Goal: Information Seeking & Learning: Learn about a topic

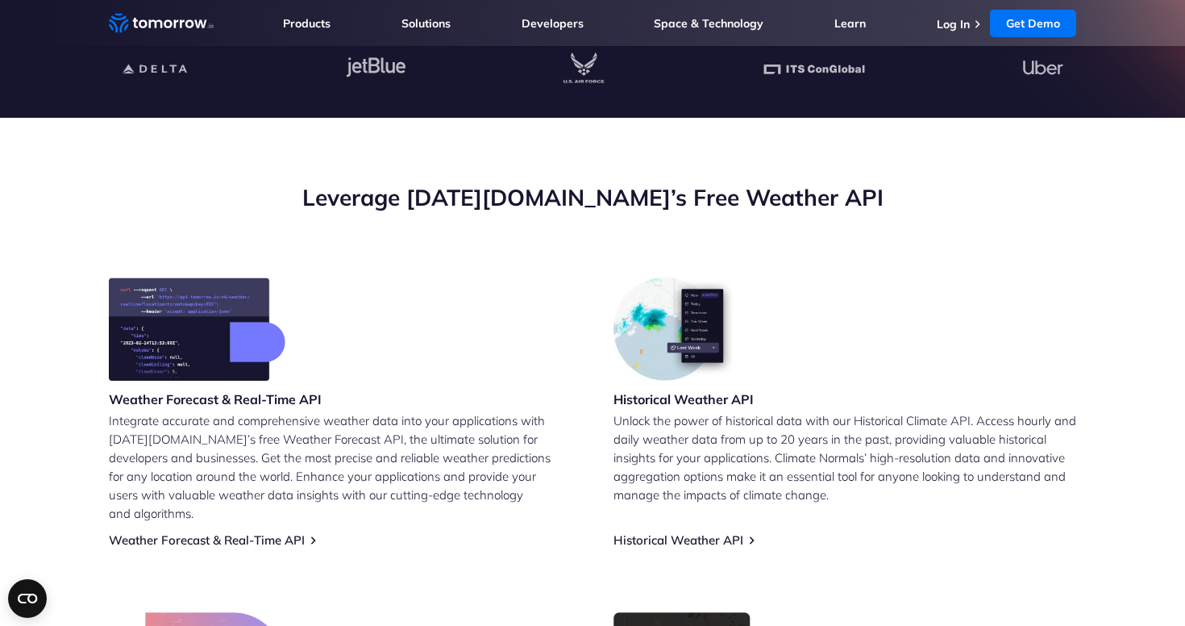
scroll to position [381, 0]
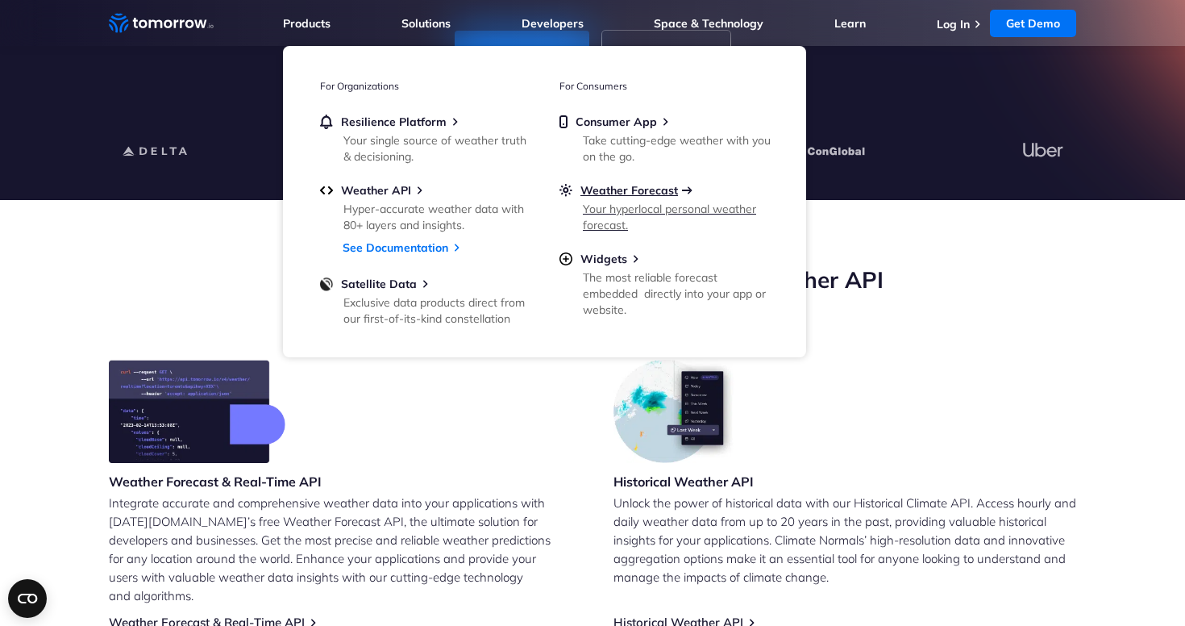
click at [601, 194] on span "Weather Forecast" at bounding box center [629, 190] width 98 height 15
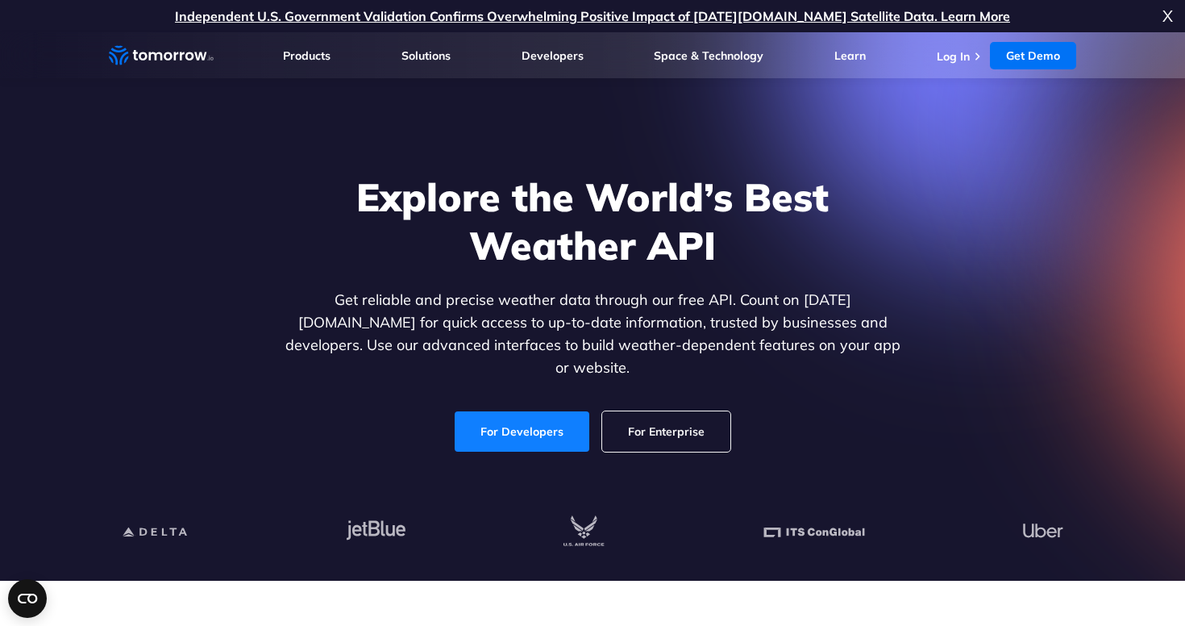
click at [538, 411] on link "For Developers" at bounding box center [522, 431] width 135 height 40
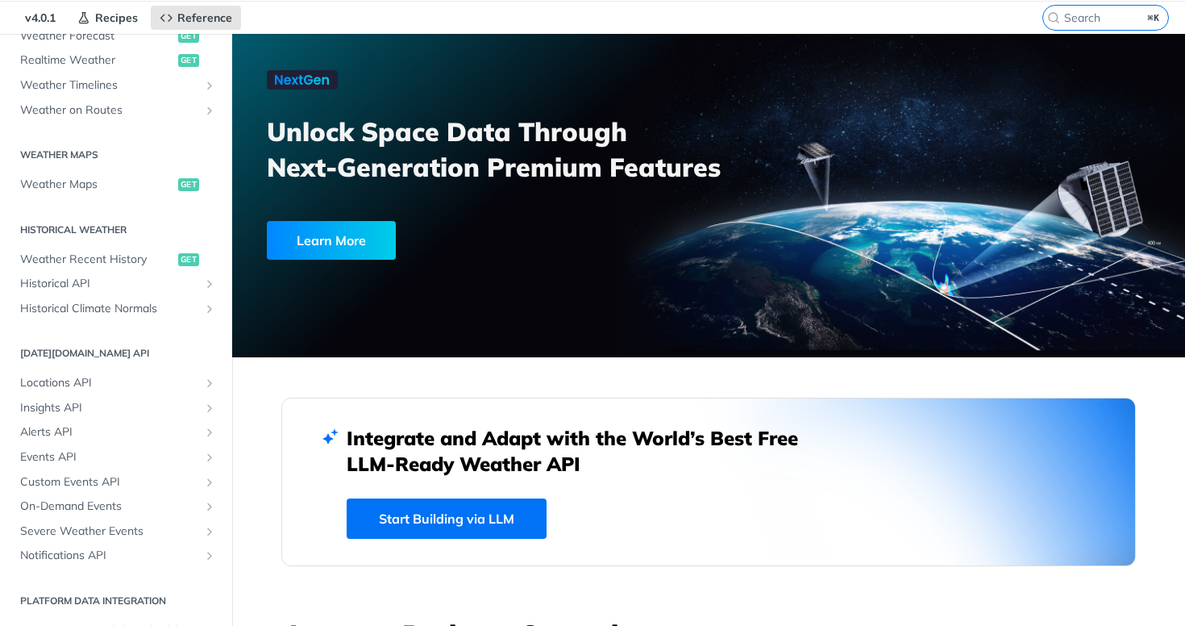
scroll to position [425, 0]
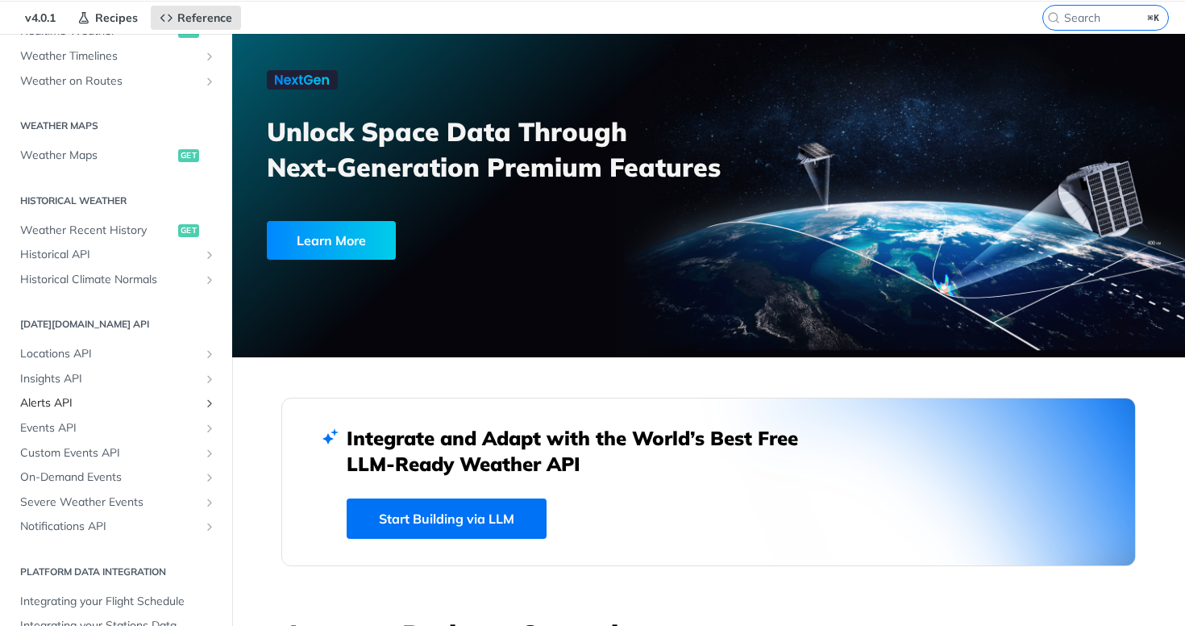
click at [68, 402] on span "Alerts API" at bounding box center [109, 403] width 179 height 16
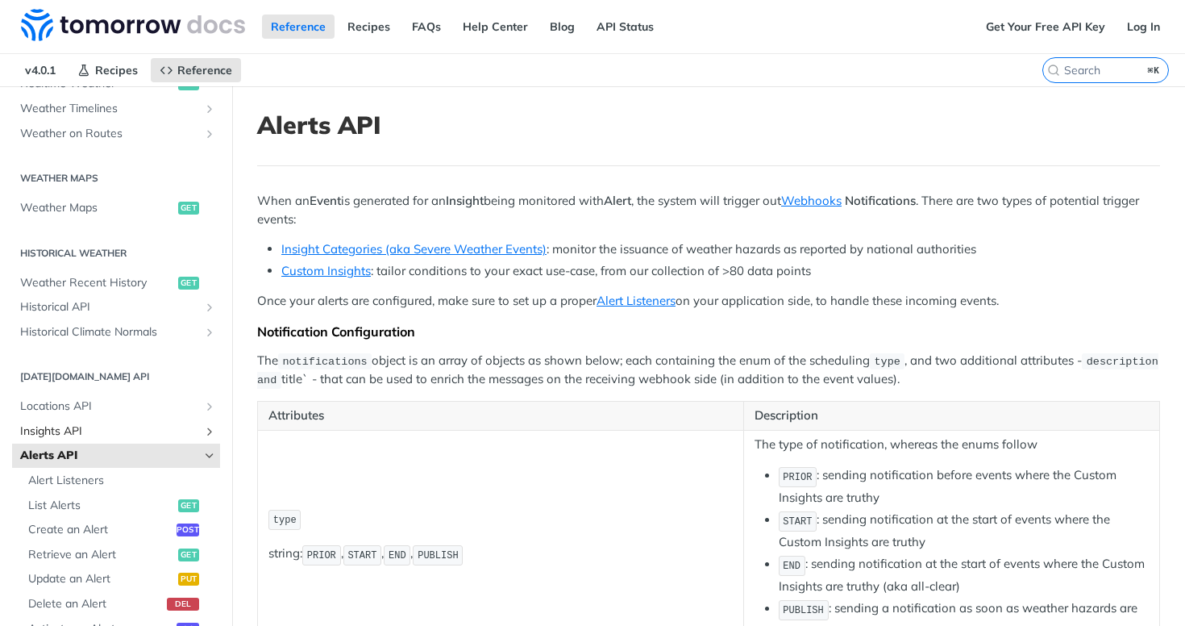
click at [206, 434] on icon "Show subpages for Insights API" at bounding box center [209, 431] width 13 height 13
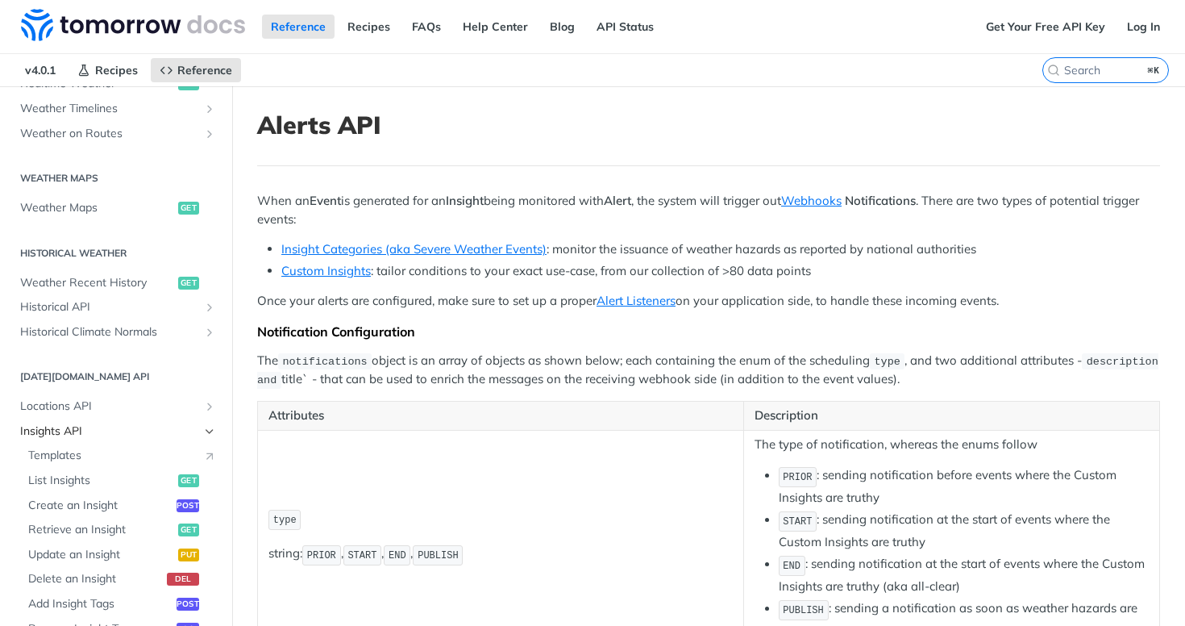
click at [193, 430] on span "Insights API" at bounding box center [109, 431] width 179 height 16
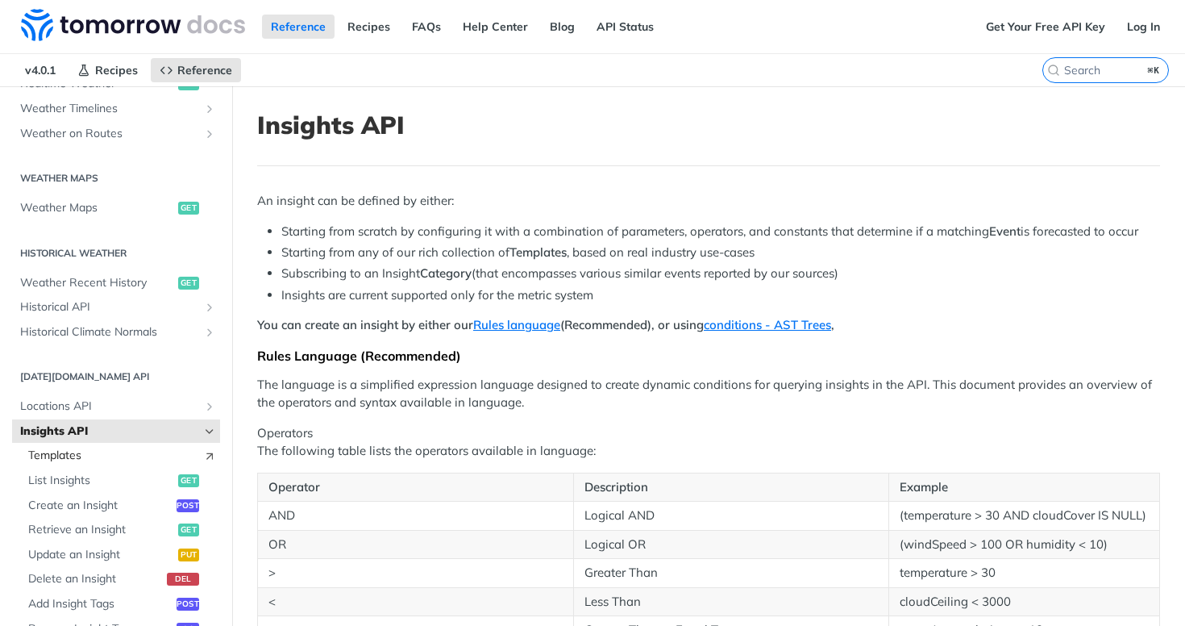
click at [148, 452] on span "Templates" at bounding box center [111, 455] width 167 height 16
click at [165, 35] on img at bounding box center [133, 25] width 224 height 32
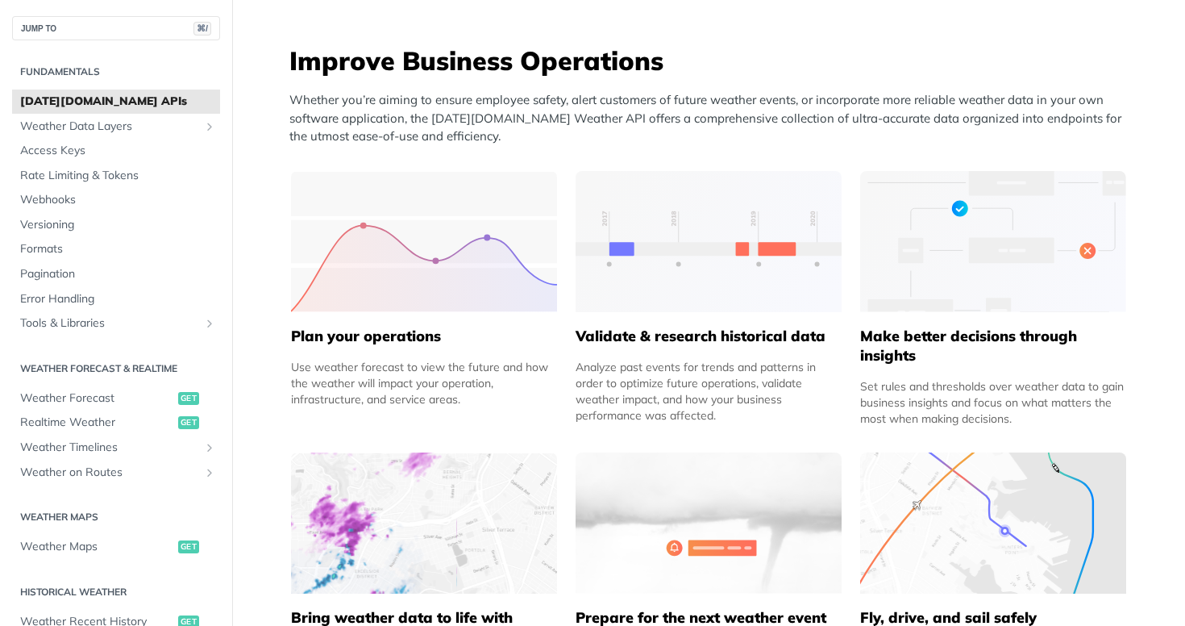
scroll to position [636, 0]
